Goal: Check status: Check status

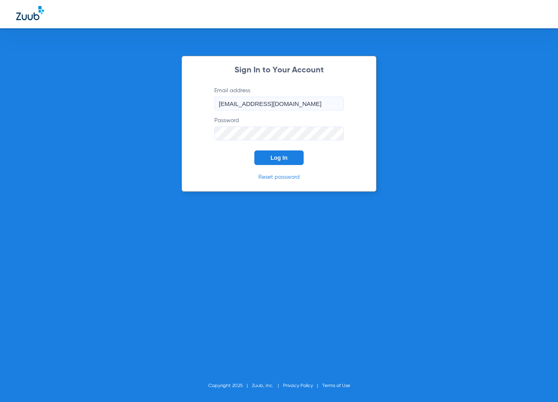
click at [288, 162] on button "Log In" at bounding box center [278, 157] width 49 height 15
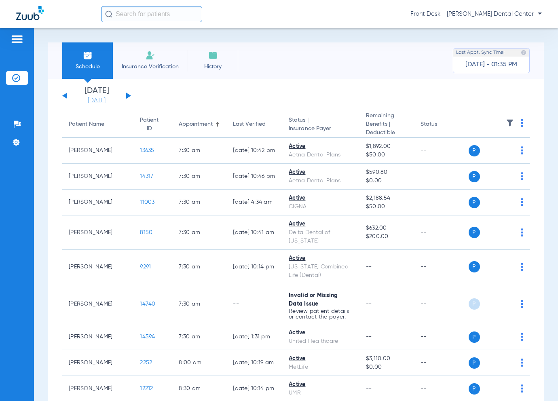
click at [102, 101] on link "[DATE]" at bounding box center [96, 101] width 48 height 8
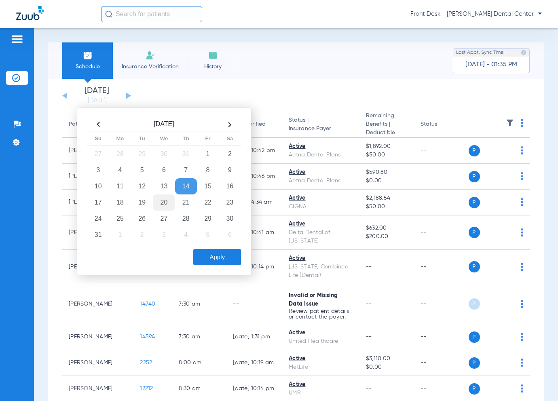
click at [167, 203] on td "20" at bounding box center [164, 202] width 22 height 16
click at [210, 251] on button "Apply" at bounding box center [217, 257] width 48 height 16
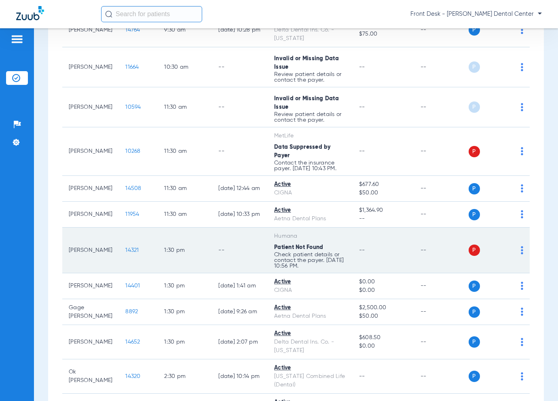
scroll to position [485, 0]
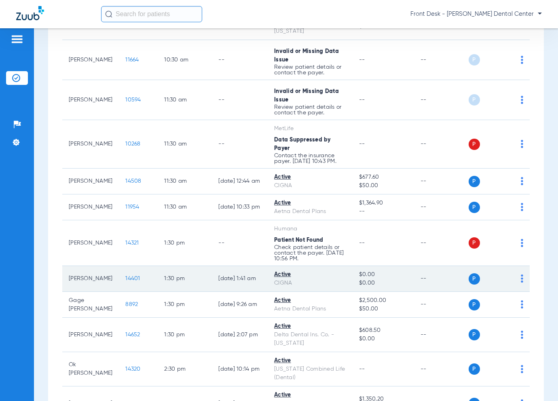
click at [125, 276] on span "14401" at bounding box center [132, 279] width 15 height 6
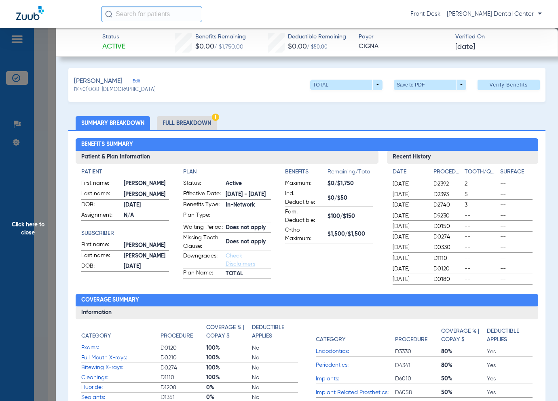
click at [38, 216] on span "Click here to close" at bounding box center [28, 228] width 56 height 401
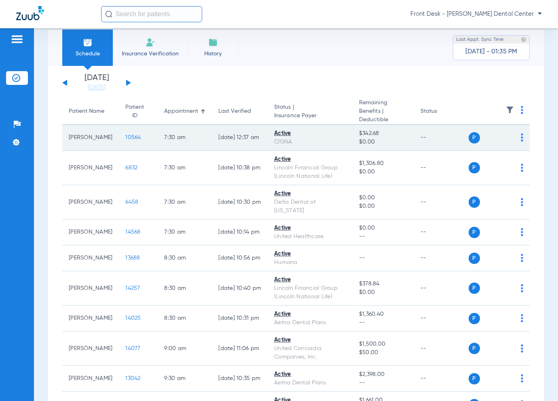
scroll to position [0, 0]
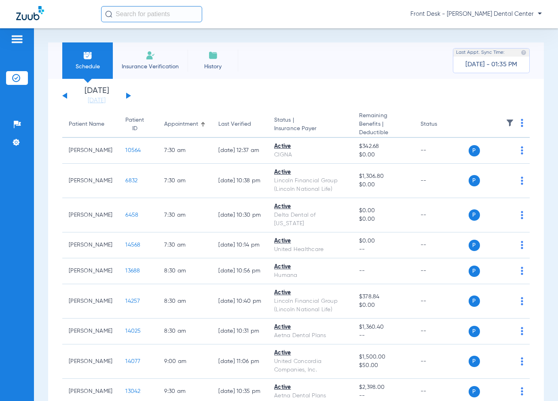
click at [69, 98] on div "[DATE] [DATE] [DATE] [DATE] [DATE] [DATE] [DATE] [DATE] [DATE] [DATE] [DATE] [D…" at bounding box center [96, 96] width 69 height 18
click at [65, 95] on button at bounding box center [64, 96] width 5 height 6
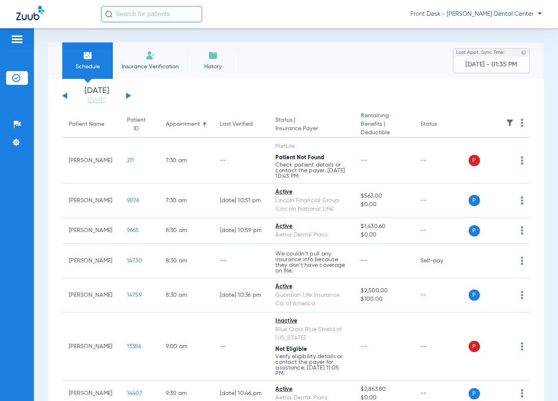
click at [124, 95] on div "[DATE] [DATE] [DATE] [DATE] [DATE] [DATE] [DATE] [DATE] [DATE] [DATE] [DATE] [D…" at bounding box center [96, 96] width 69 height 18
click at [127, 96] on button at bounding box center [128, 96] width 5 height 6
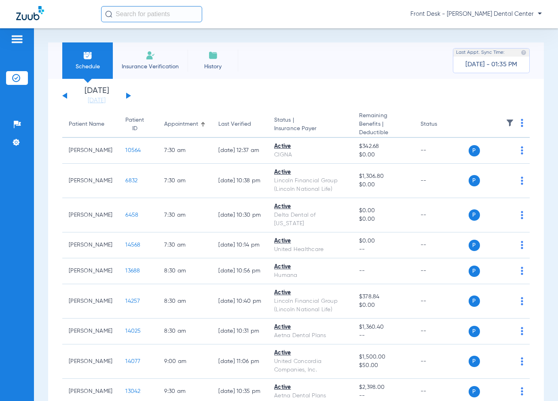
click at [126, 94] on button at bounding box center [128, 96] width 5 height 6
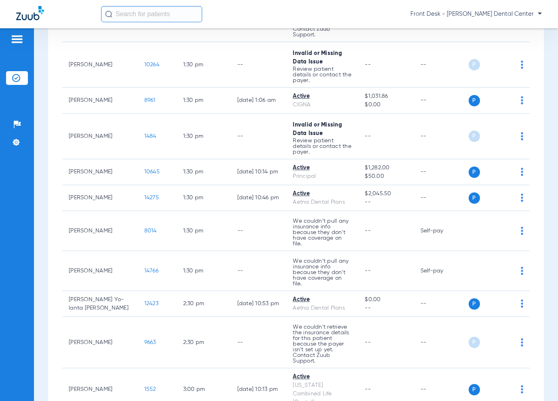
scroll to position [1446, 0]
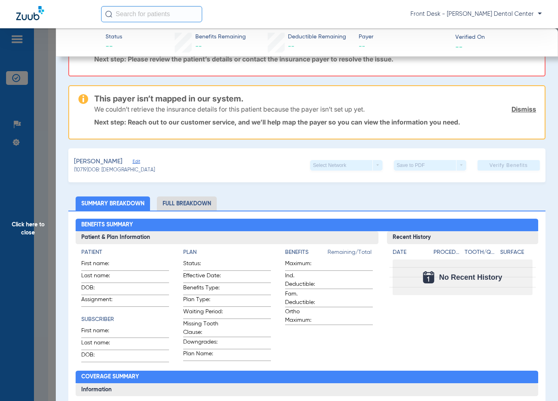
scroll to position [0, 0]
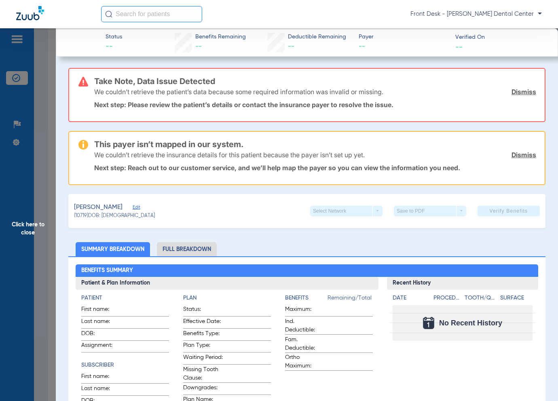
click at [34, 275] on span "Click here to close" at bounding box center [28, 228] width 56 height 401
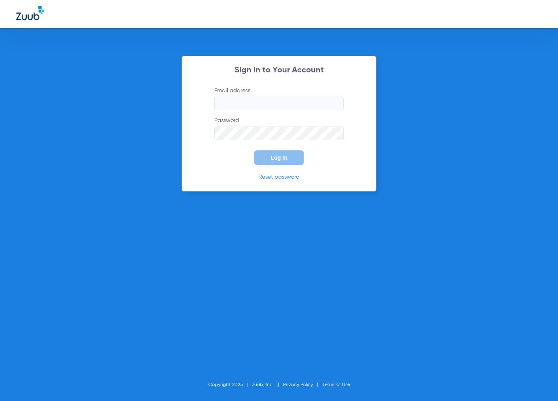
type input "[EMAIL_ADDRESS][DOMAIN_NAME]"
click at [220, 98] on input "[EMAIL_ADDRESS][DOMAIN_NAME]" at bounding box center [278, 104] width 129 height 14
click at [204, 164] on form "Email address [EMAIL_ADDRESS][DOMAIN_NAME] Password Log In" at bounding box center [279, 125] width 154 height 78
click at [281, 149] on form "Email address [EMAIL_ADDRESS][DOMAIN_NAME] Password Log In" at bounding box center [279, 125] width 154 height 78
click at [277, 153] on button "Log In" at bounding box center [278, 157] width 49 height 15
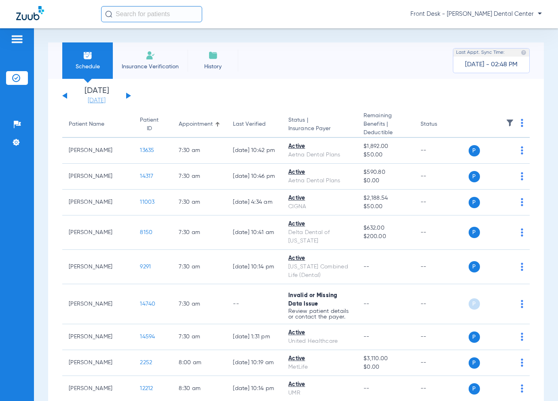
click at [107, 100] on link "[DATE]" at bounding box center [96, 101] width 48 height 8
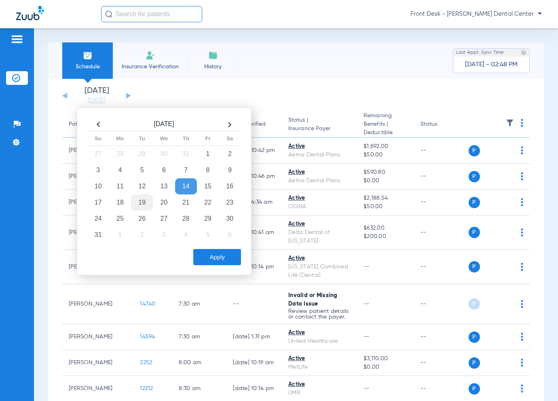
click at [143, 203] on td "19" at bounding box center [142, 202] width 22 height 16
click at [224, 252] on button "Apply" at bounding box center [217, 257] width 48 height 16
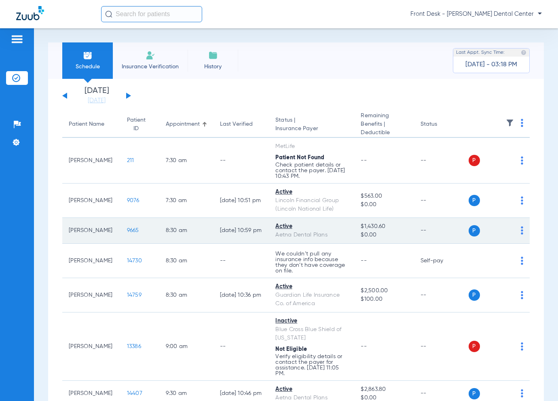
scroll to position [121, 0]
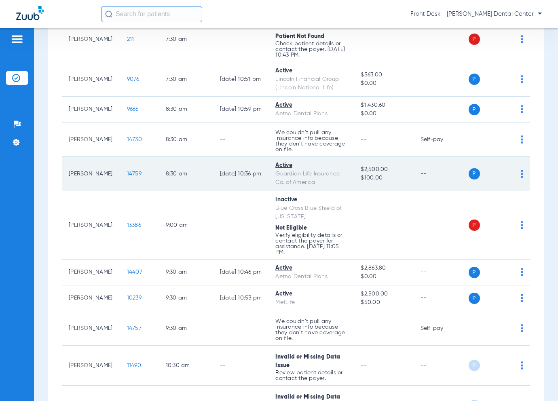
click at [127, 173] on span "14759" at bounding box center [134, 174] width 15 height 6
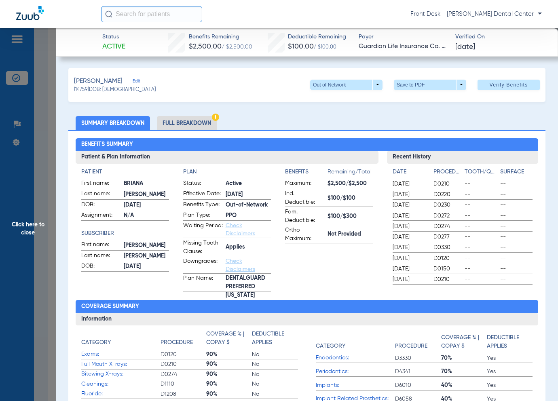
click at [20, 253] on span "Click here to close" at bounding box center [28, 228] width 56 height 401
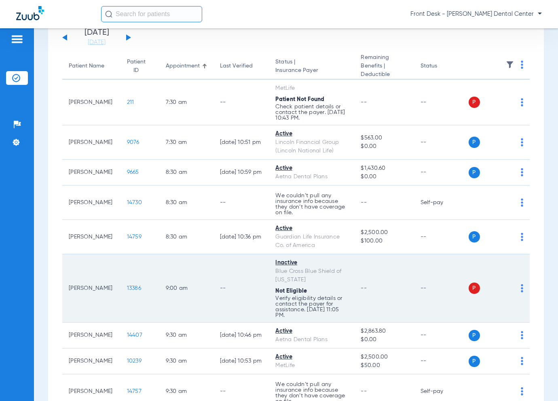
scroll to position [0, 0]
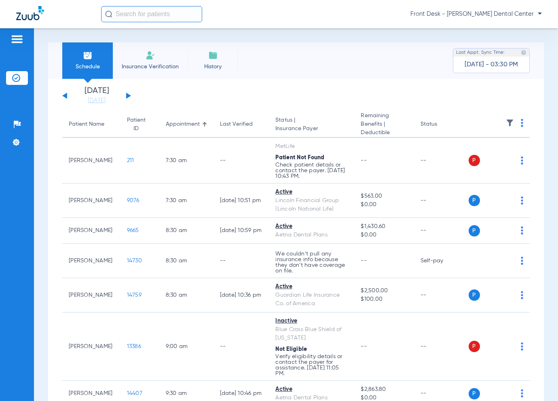
click at [128, 97] on button at bounding box center [128, 96] width 5 height 6
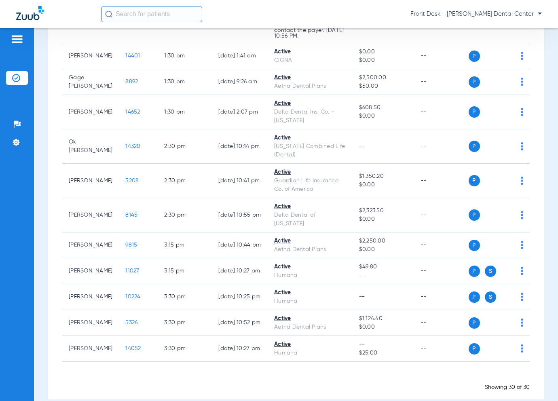
scroll to position [686, 0]
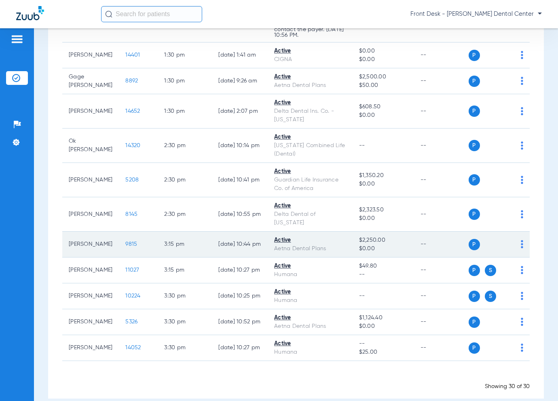
click at [125, 241] on span "9815" at bounding box center [131, 244] width 12 height 6
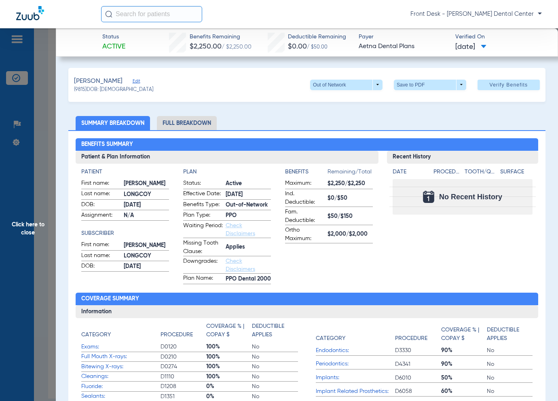
click at [18, 247] on span "Click here to close" at bounding box center [28, 228] width 56 height 401
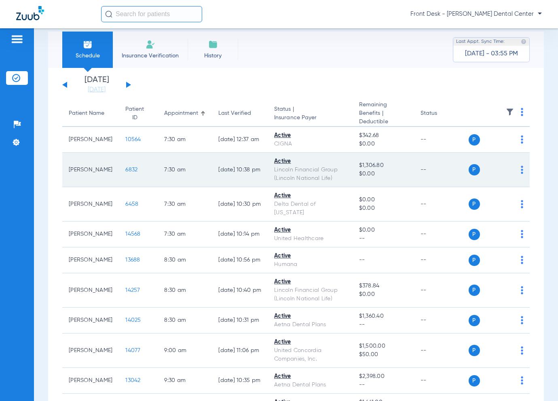
scroll to position [0, 0]
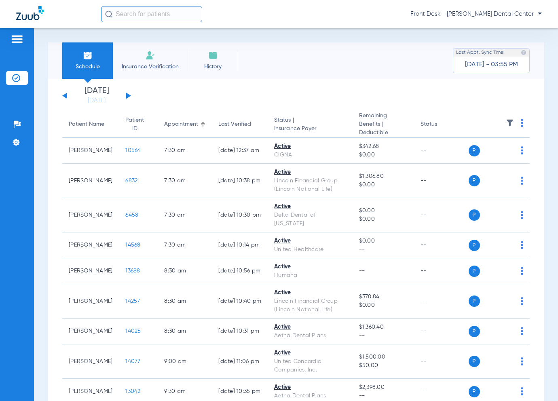
click at [129, 95] on div "[DATE] [DATE] [DATE] [DATE] [DATE] [DATE] [DATE] [DATE] [DATE] [DATE] [DATE] [D…" at bounding box center [96, 96] width 69 height 18
click at [126, 97] on button at bounding box center [128, 96] width 5 height 6
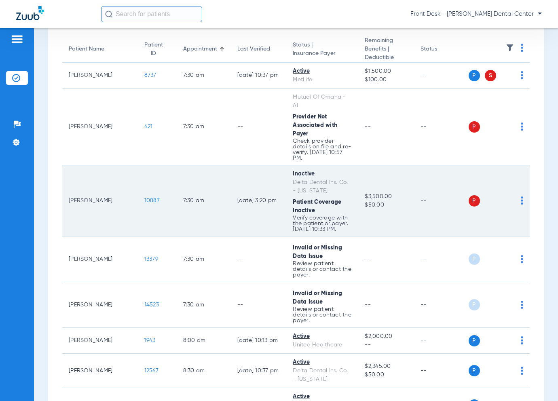
scroll to position [121, 0]
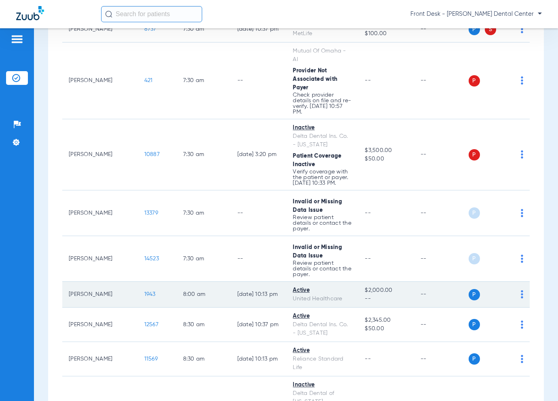
click at [144, 291] on span "1943" at bounding box center [149, 294] width 11 height 6
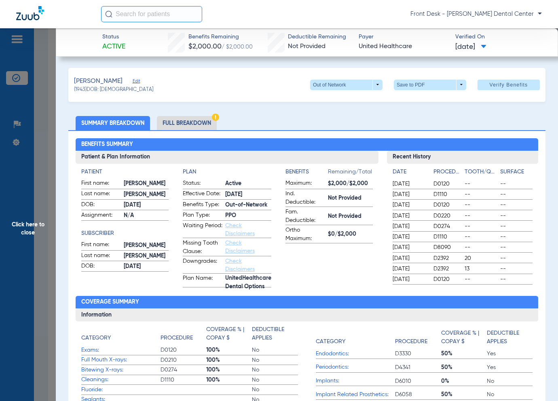
click at [44, 231] on span "Click here to close" at bounding box center [28, 228] width 56 height 401
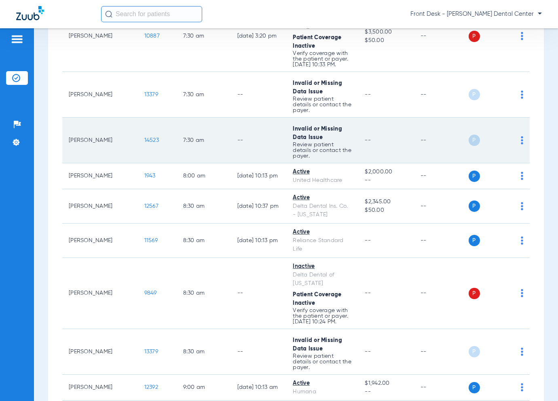
scroll to position [283, 0]
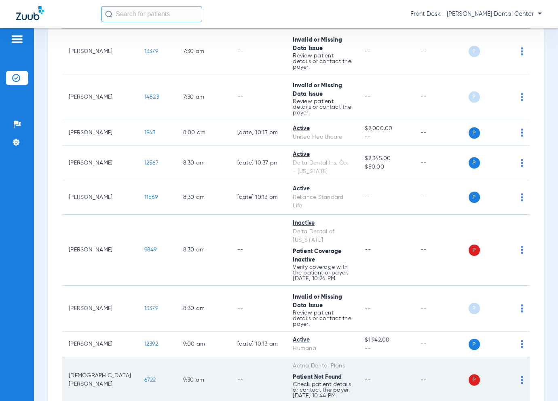
drag, startPoint x: 143, startPoint y: 333, endPoint x: 147, endPoint y: 328, distance: 5.4
click at [143, 357] on td "6722" at bounding box center [157, 380] width 39 height 46
